Goal: Task Accomplishment & Management: Manage account settings

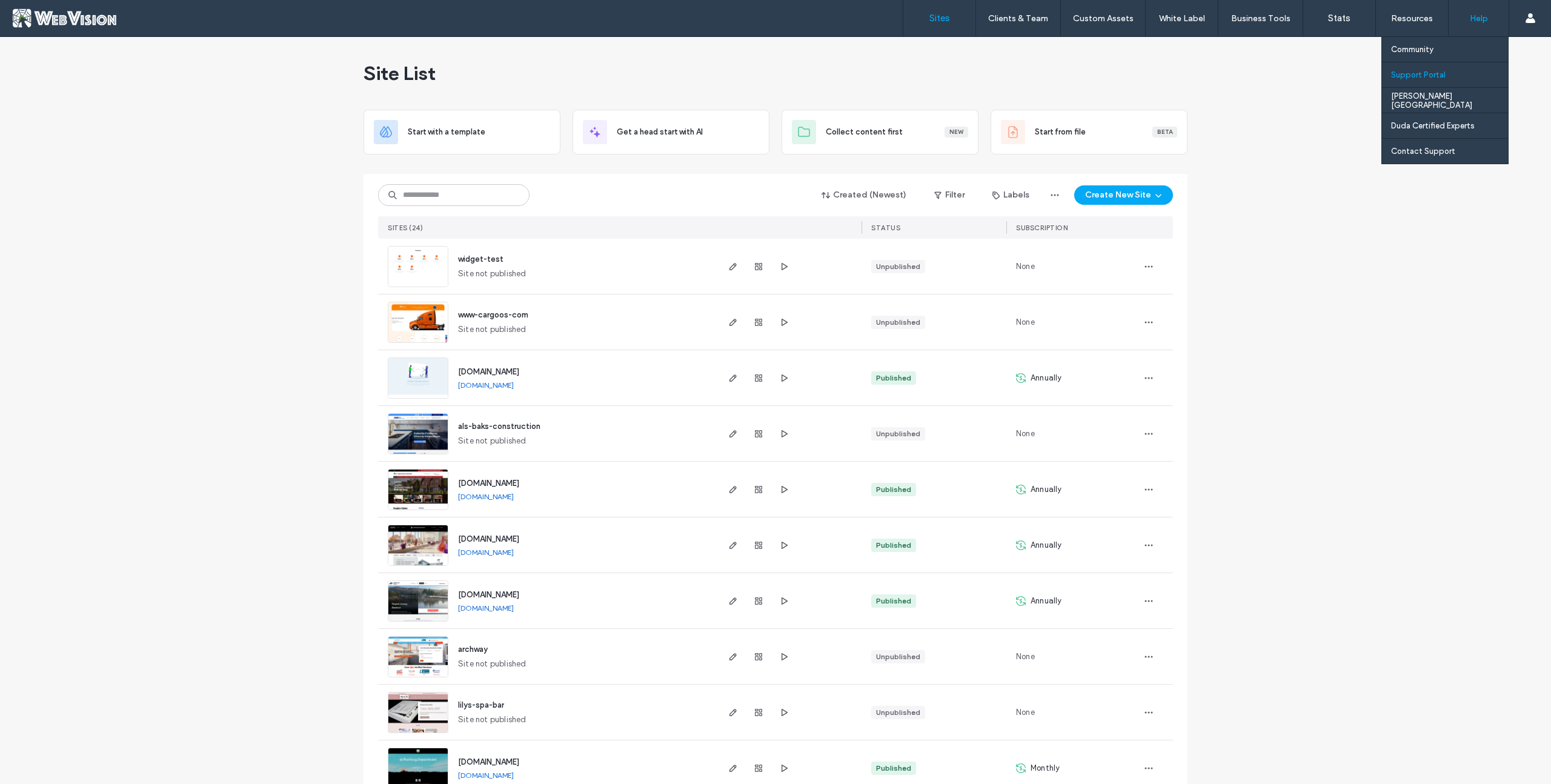
click at [1437, 77] on label "Support Portal" at bounding box center [1419, 75] width 54 height 9
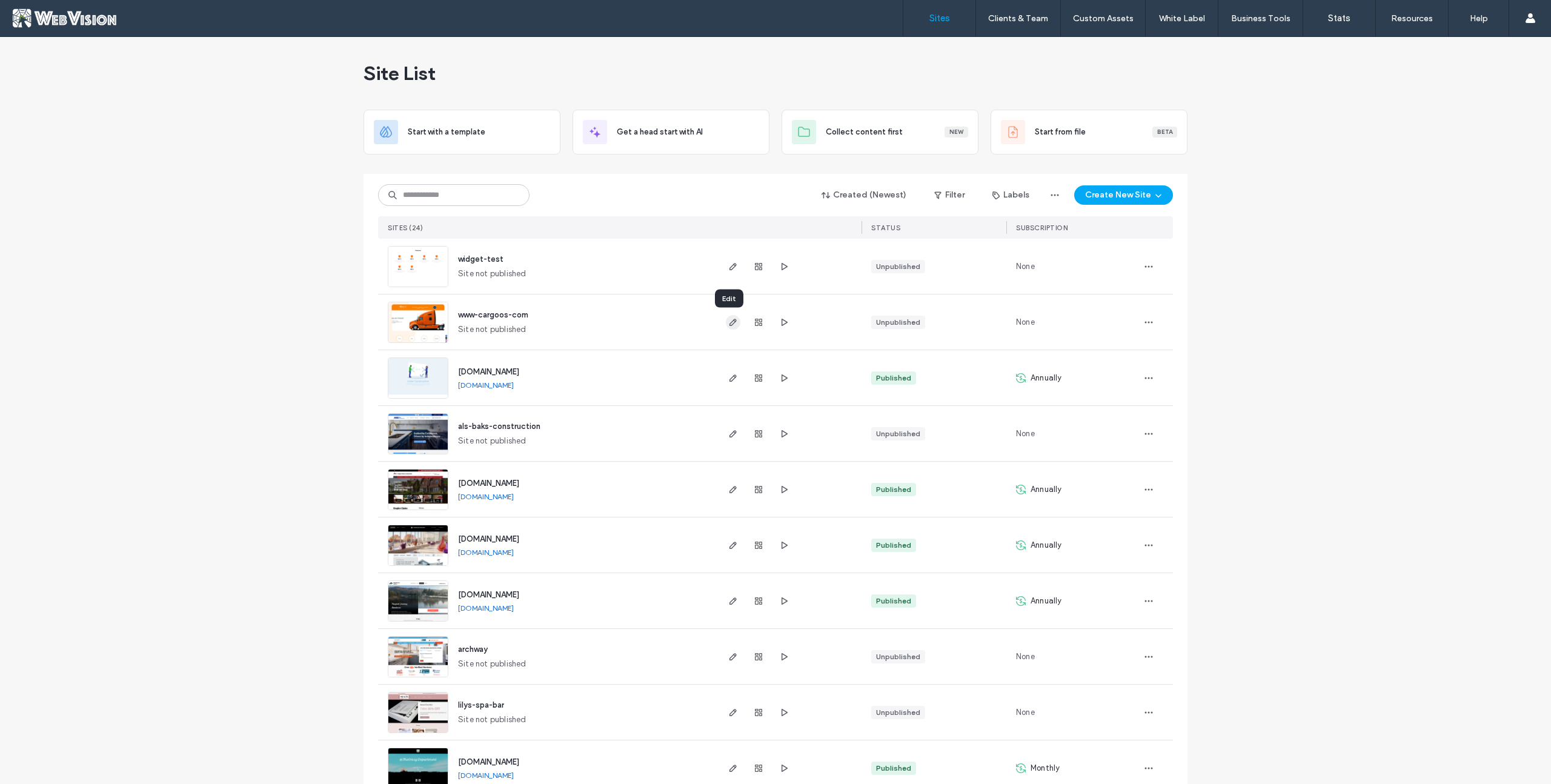
click at [728, 324] on icon "button" at bounding box center [733, 322] width 9 height 9
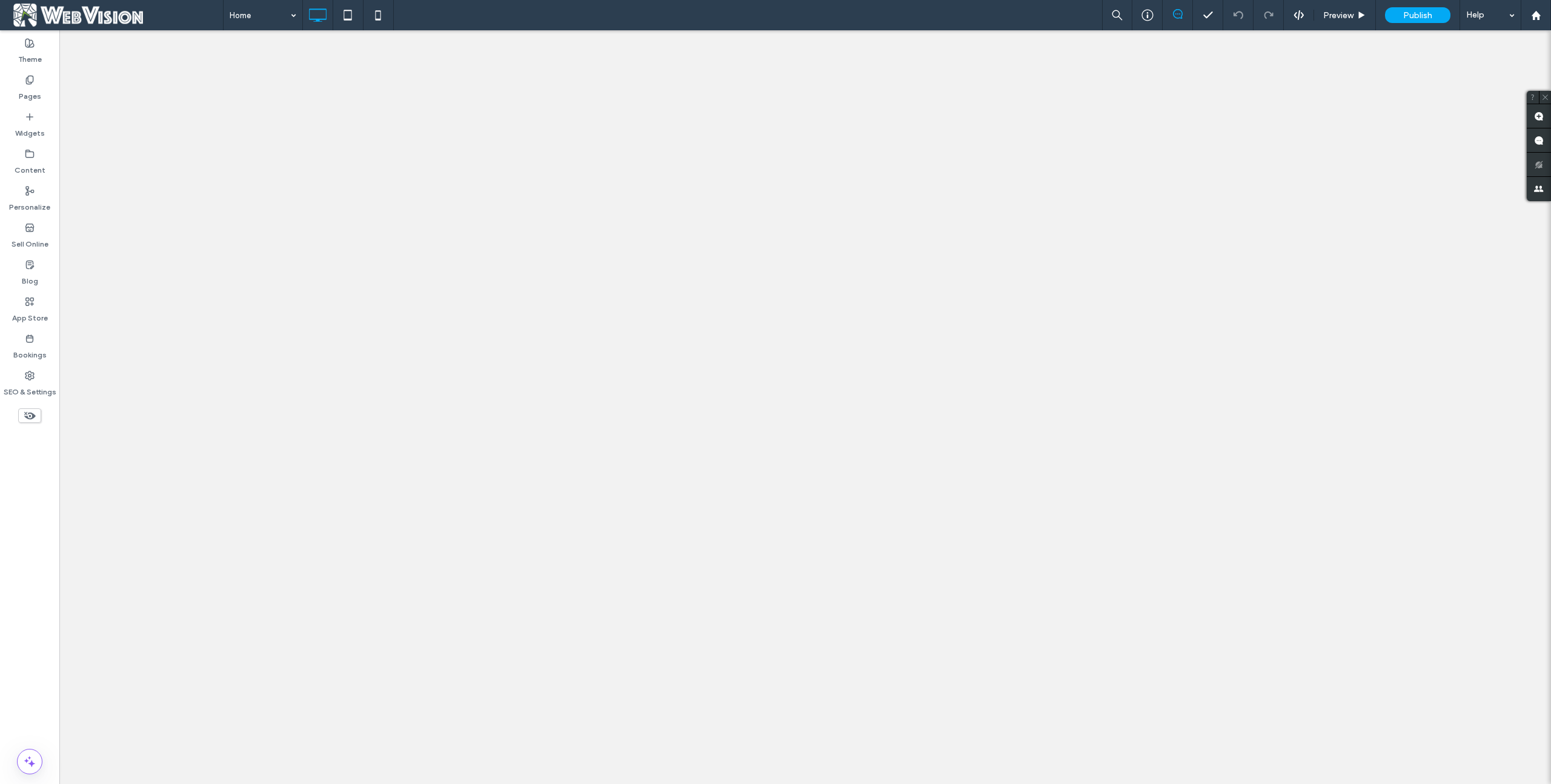
click at [32, 386] on label "SEO & Settings" at bounding box center [30, 389] width 53 height 17
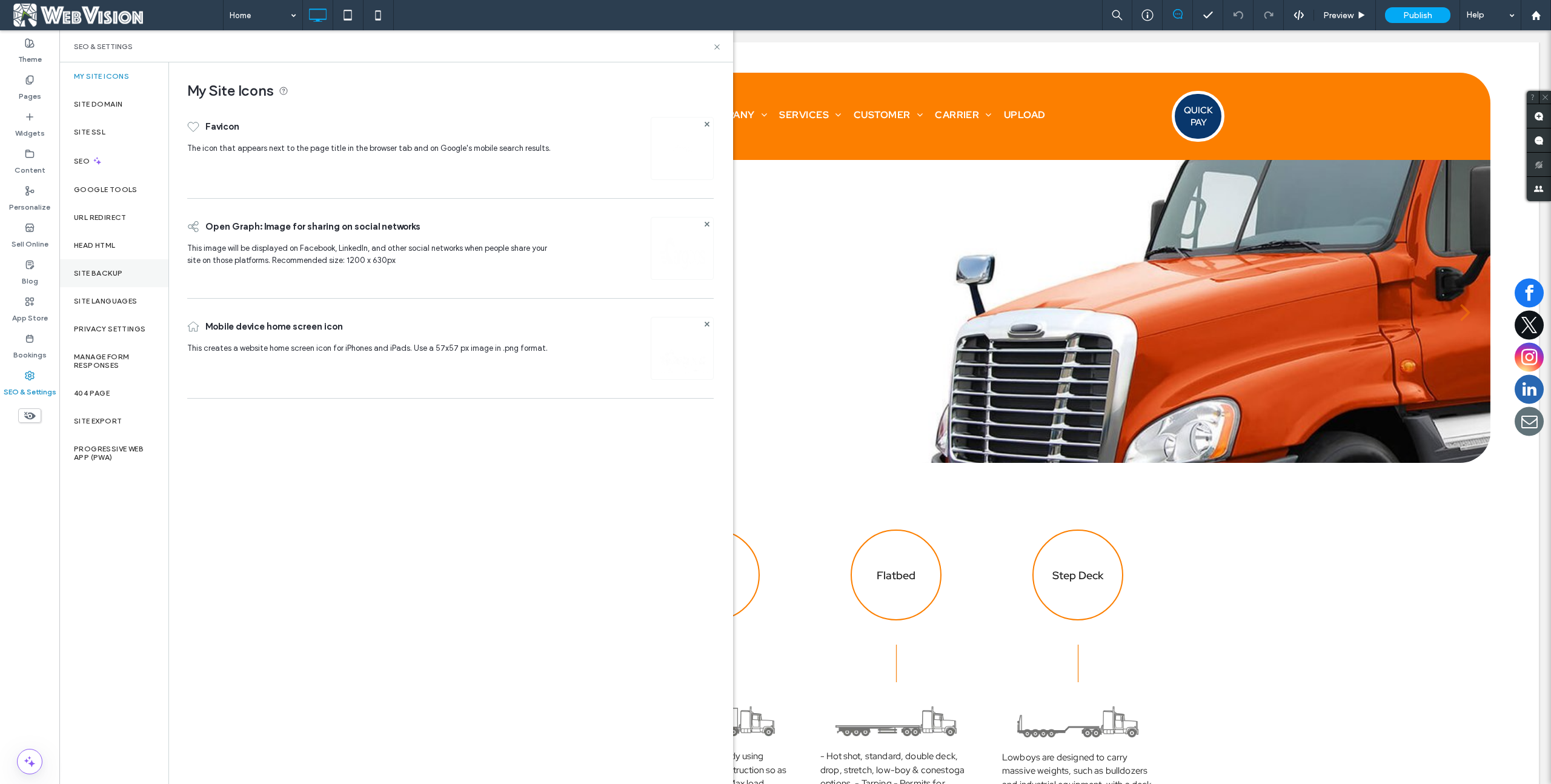
click at [117, 274] on label "Site Backup" at bounding box center [98, 272] width 48 height 8
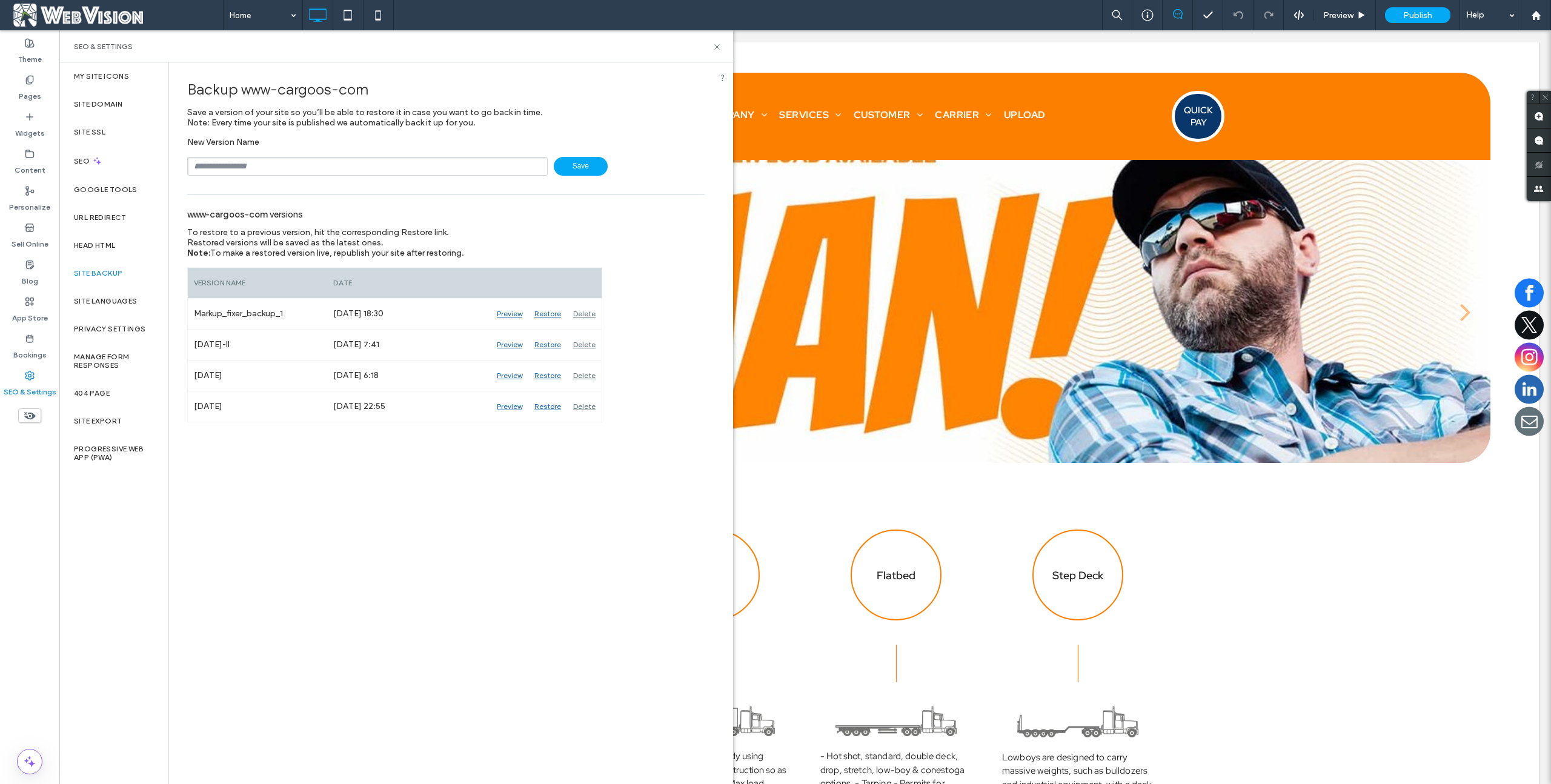
click at [125, 18] on span at bounding box center [116, 15] width 214 height 24
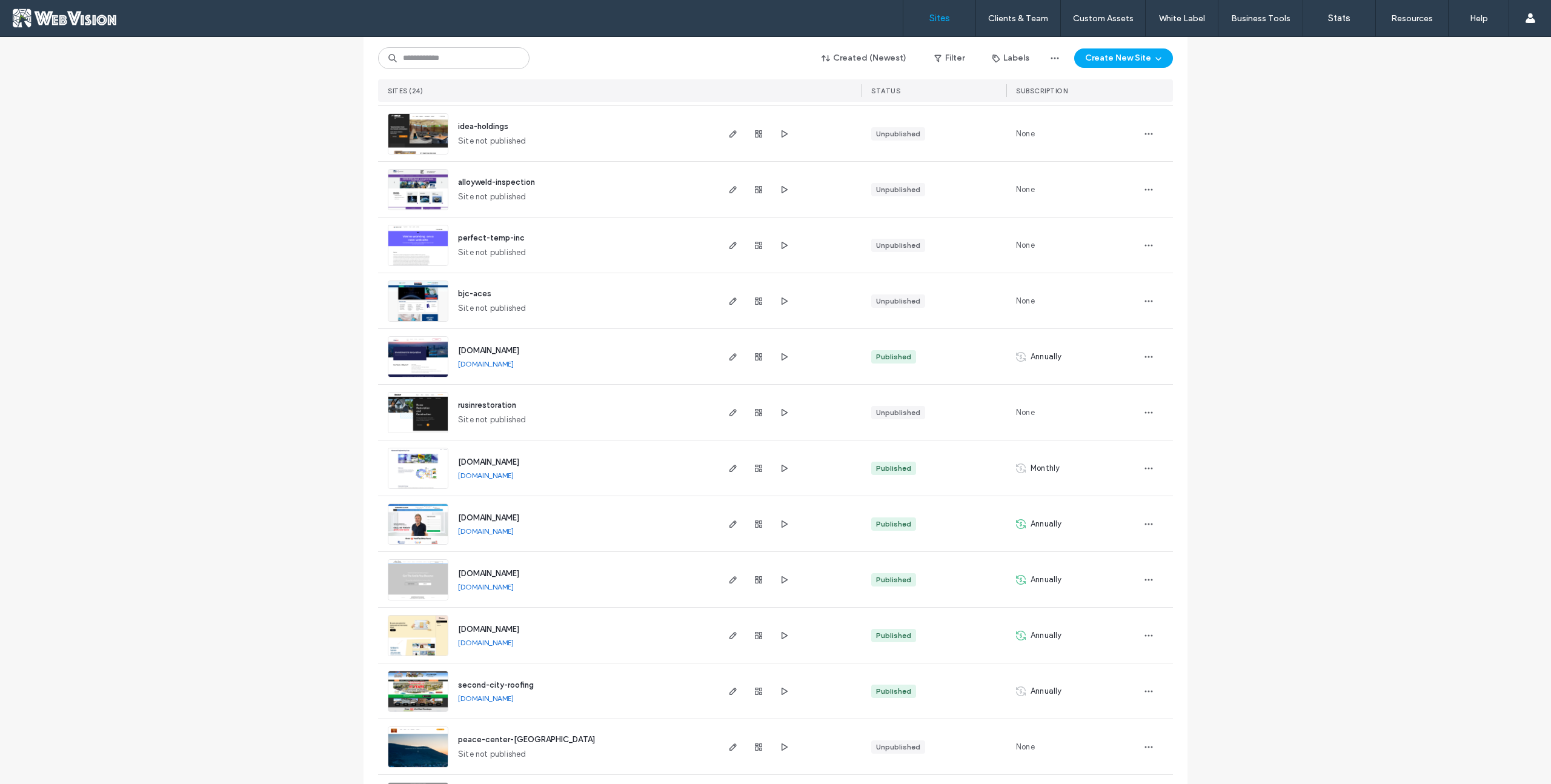
scroll to position [778, 0]
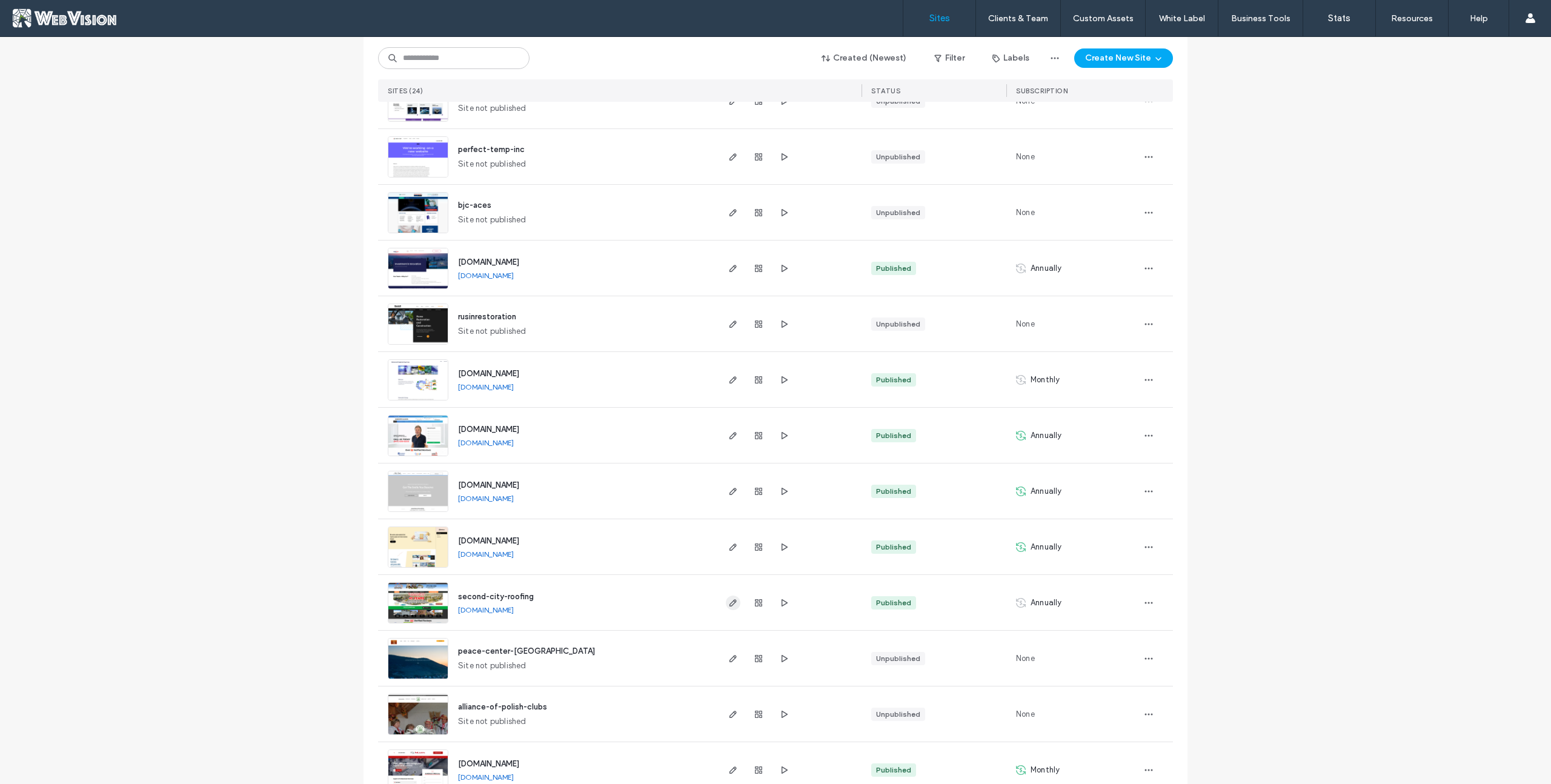
click at [728, 605] on icon "button" at bounding box center [733, 602] width 9 height 9
